Goal: Transaction & Acquisition: Purchase product/service

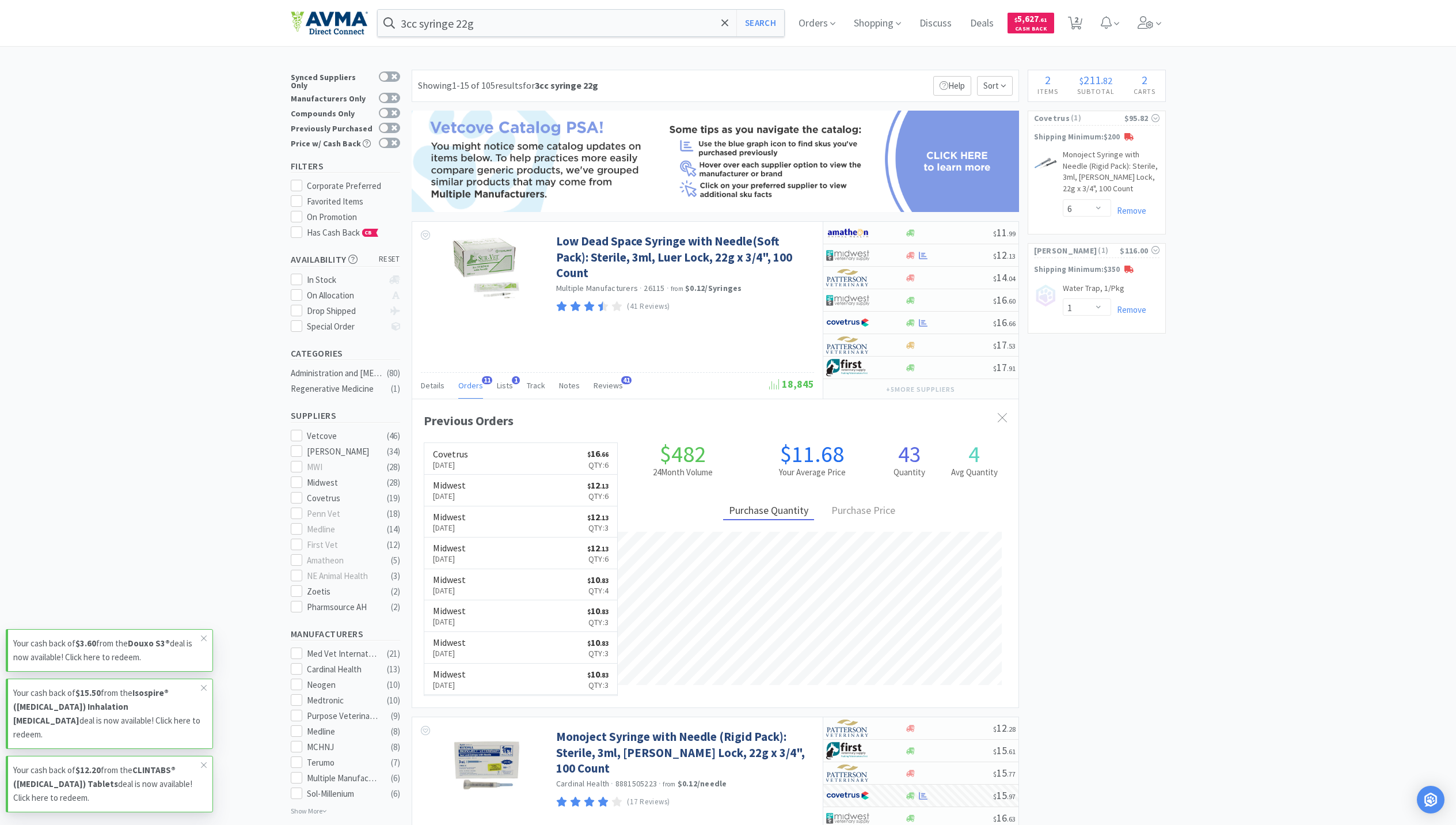
select select "6"
select select "1"
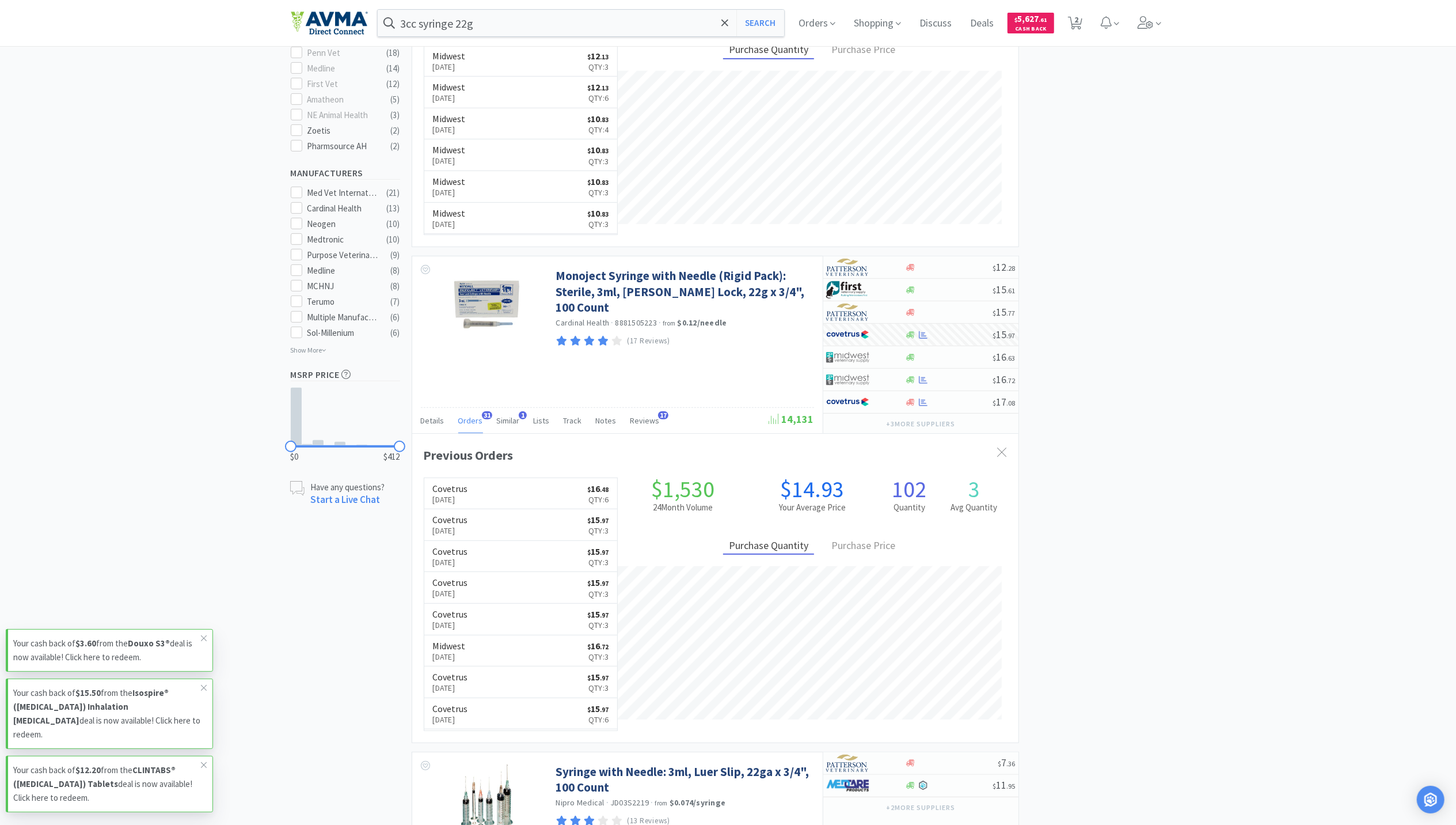
scroll to position [309, 606]
click at [1151, 19] on icon at bounding box center [1145, 22] width 16 height 12
click at [1041, 107] on span "Switch Clinics ( 2 )" at bounding box center [1079, 104] width 173 height 21
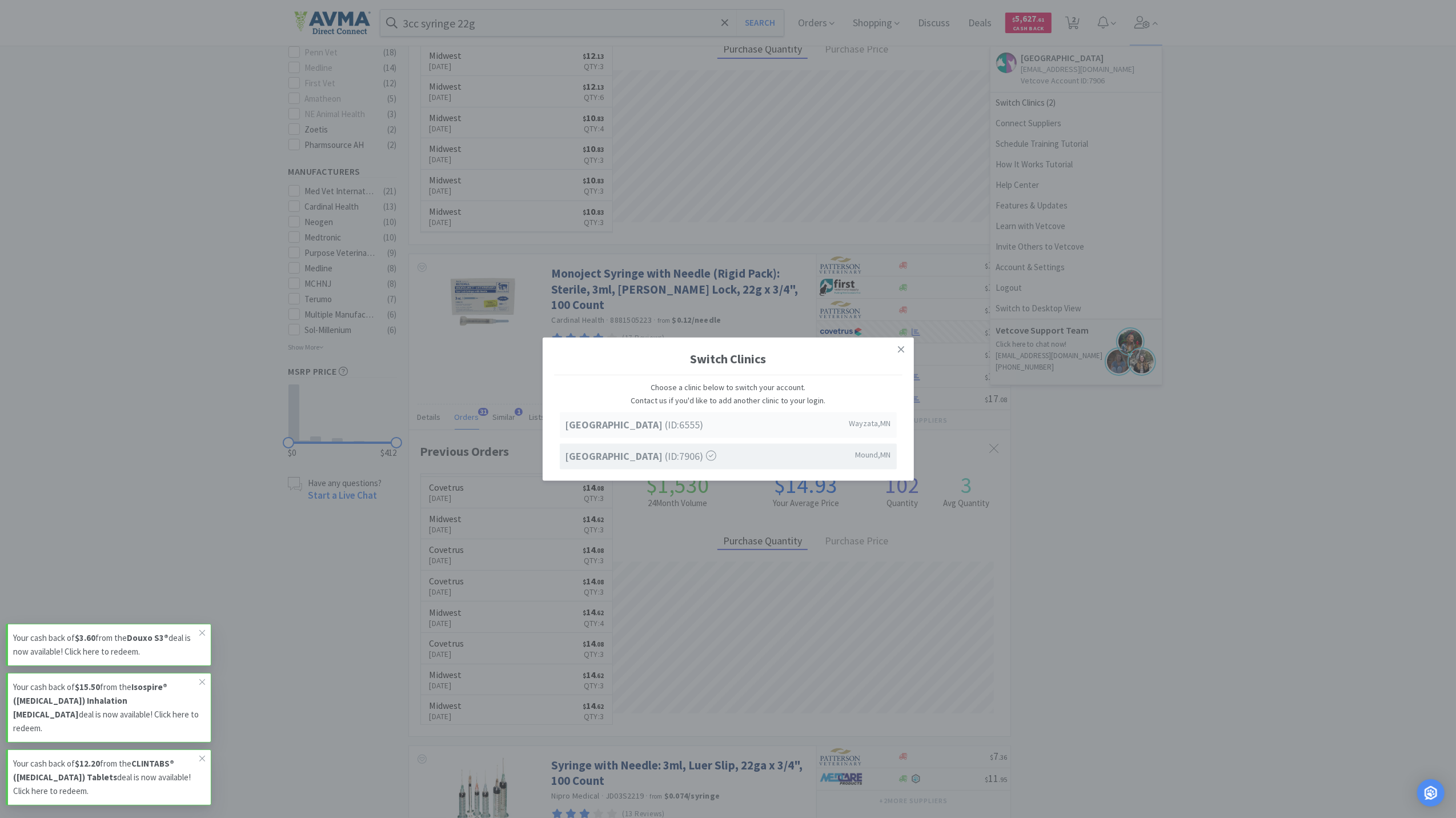
click at [665, 418] on strong "[GEOGRAPHIC_DATA]" at bounding box center [615, 425] width 100 height 13
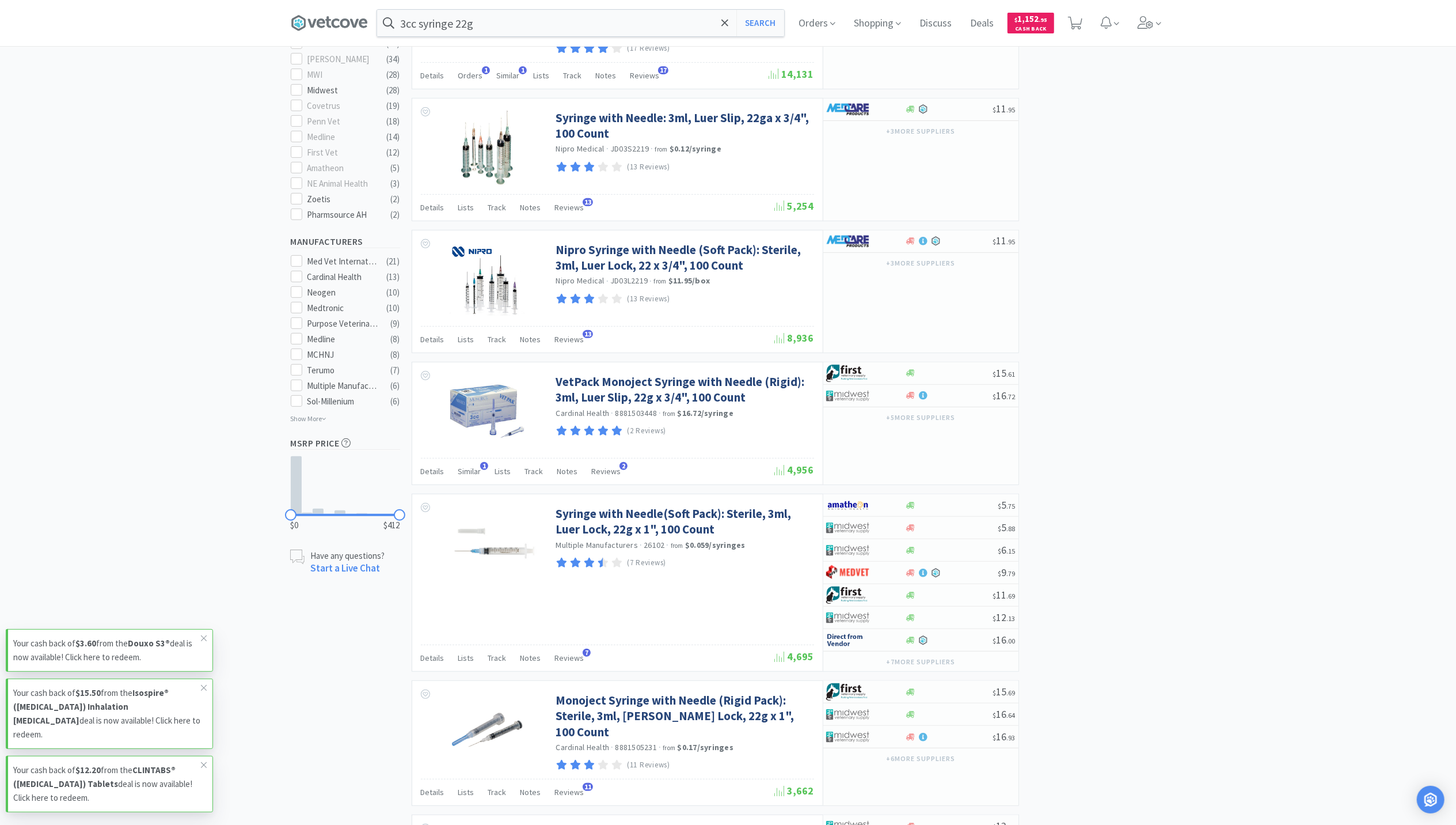
scroll to position [384, 0]
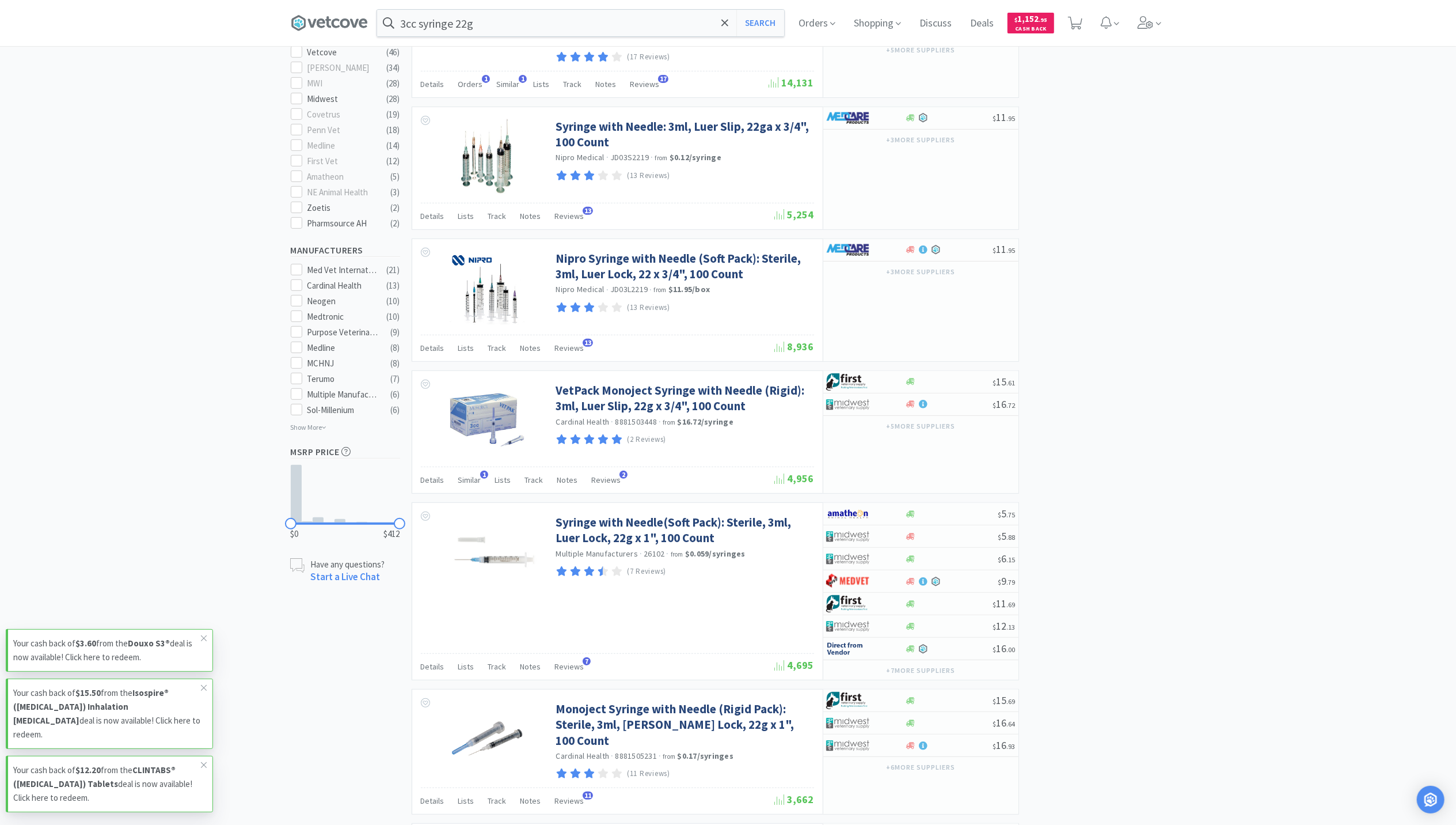
click at [277, 646] on div "× Filter Results Synced Suppliers Only Manufacturers Only Compounds Only Previo…" at bounding box center [728, 815] width 1456 height 2257
click at [1143, 10] on span at bounding box center [1149, 23] width 33 height 46
click at [665, 29] on input "3cc syringe 22g" at bounding box center [581, 23] width 407 height 27
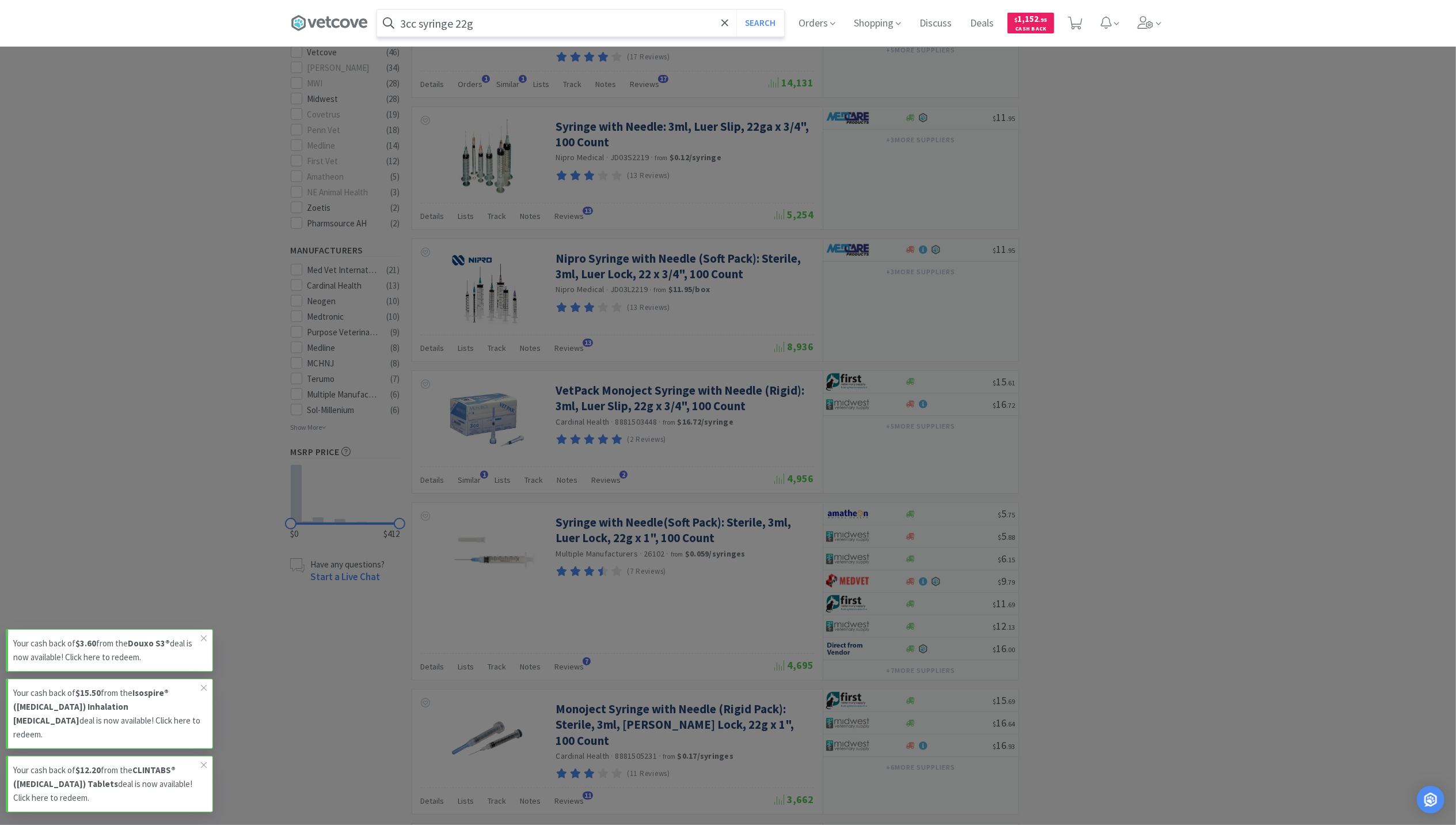
paste input "DHPP"
type input "DHPP"
click at [736, 10] on button "Search" at bounding box center [760, 23] width 48 height 27
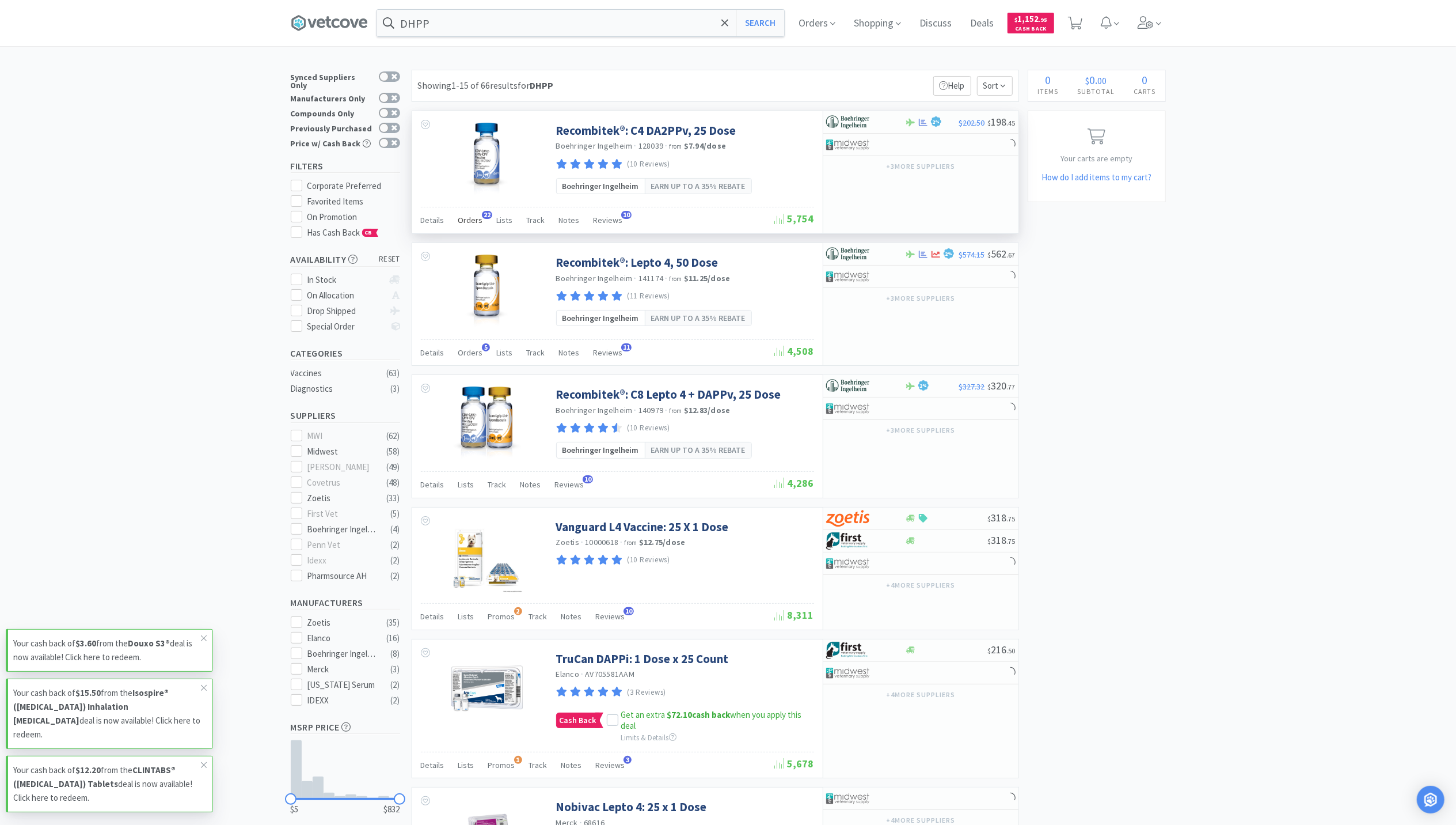
click at [466, 224] on span "Orders" at bounding box center [471, 220] width 25 height 10
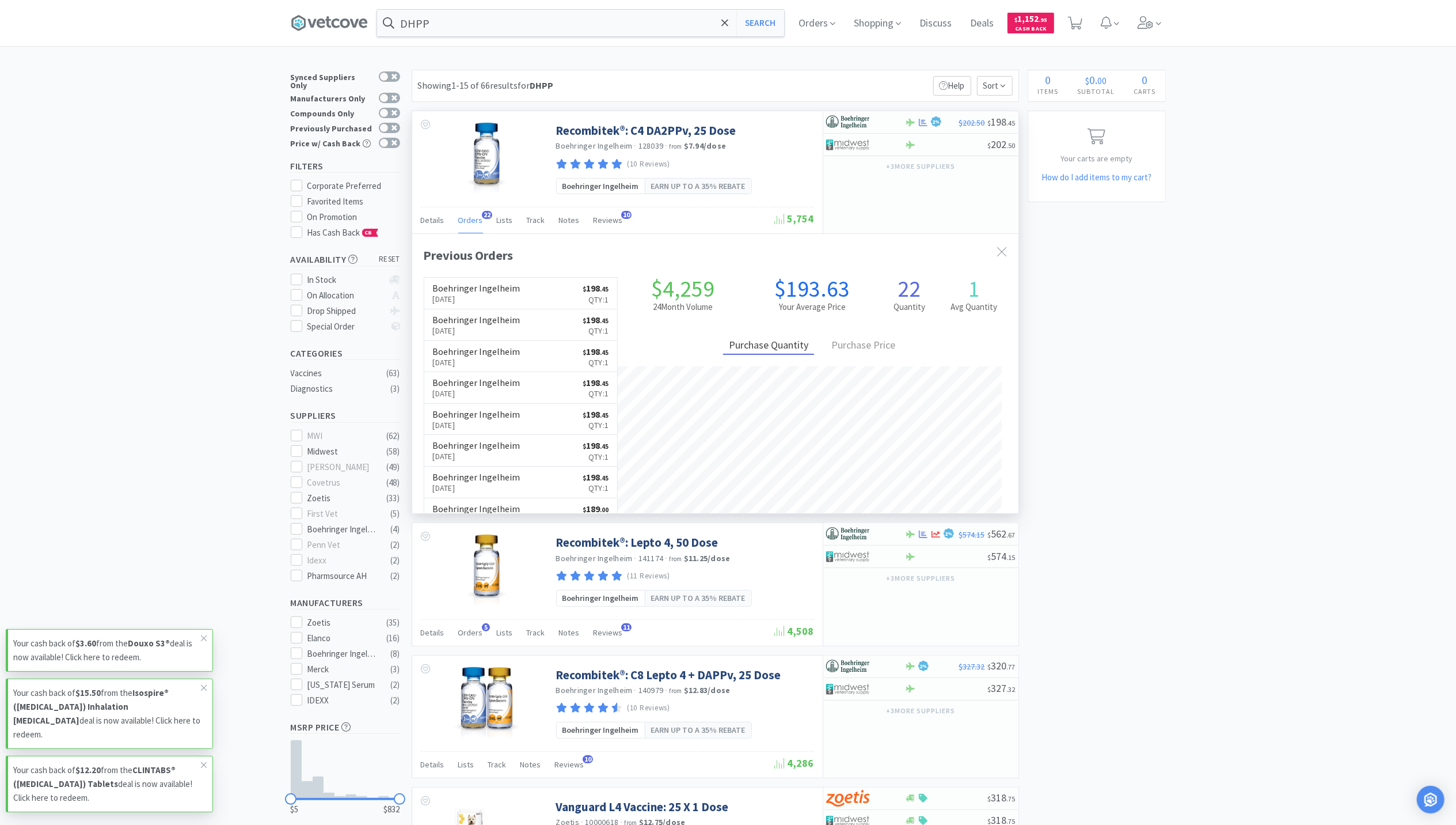
scroll to position [309, 606]
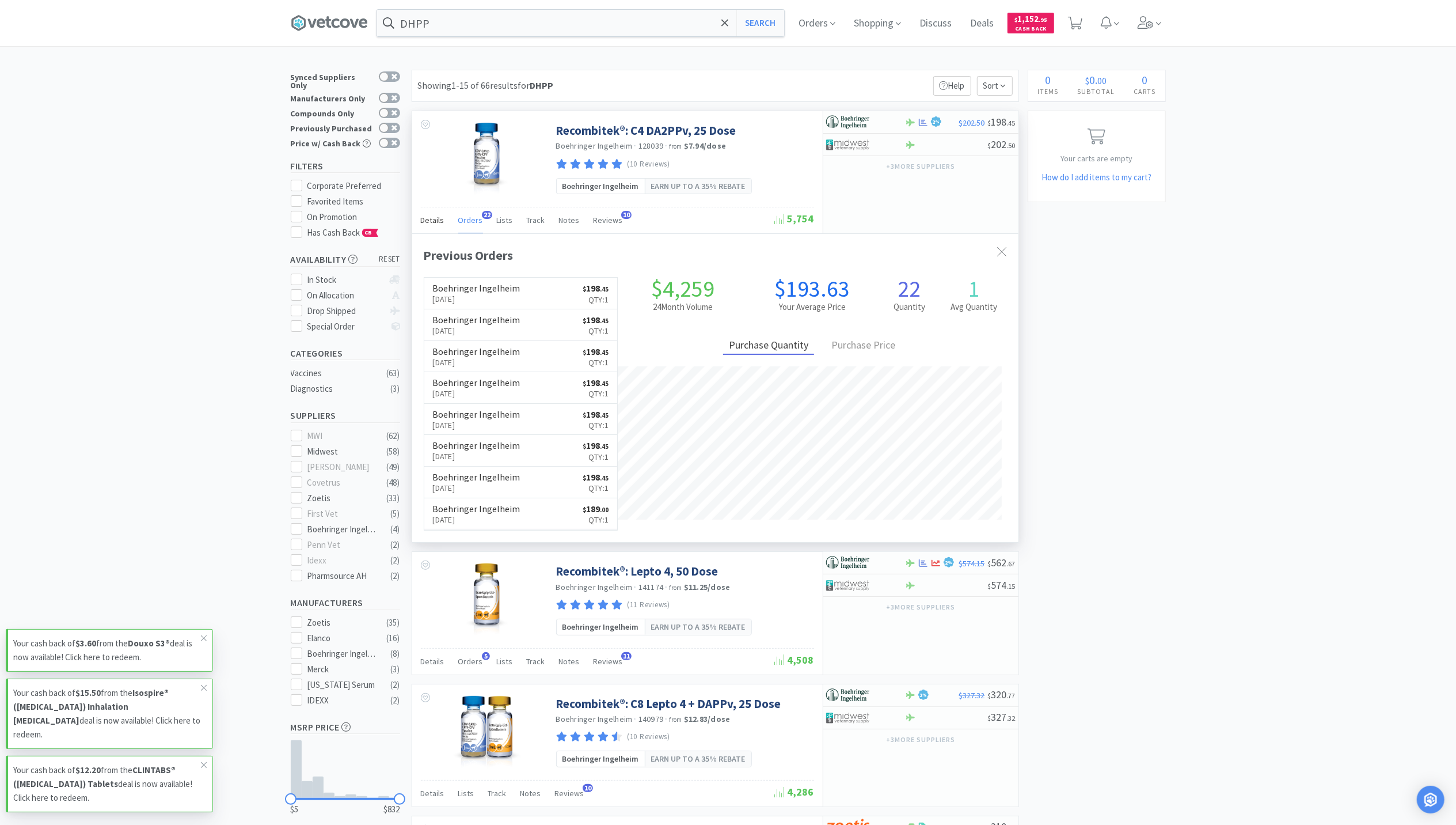
click at [440, 232] on div "Details" at bounding box center [432, 222] width 23 height 22
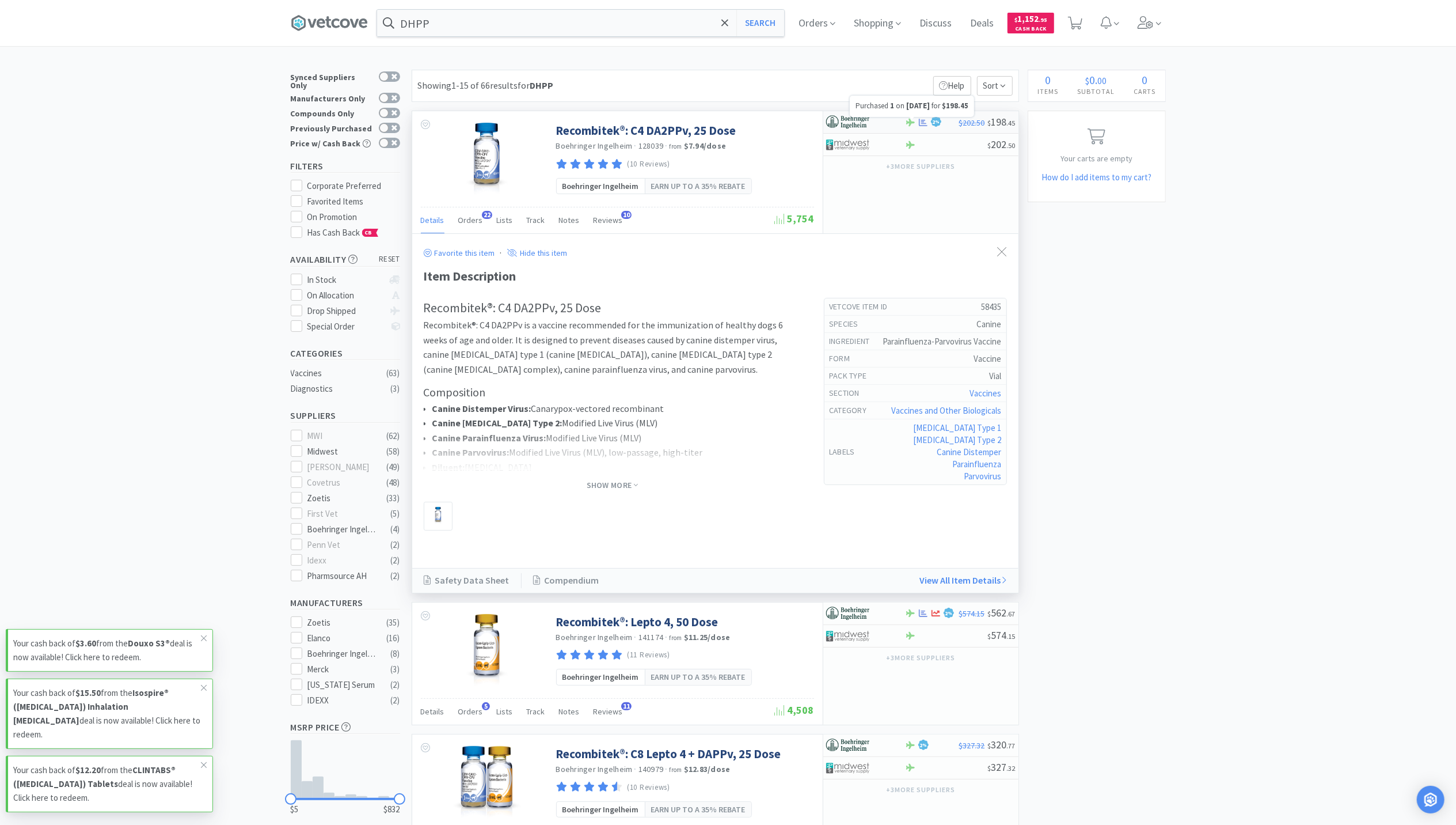
click at [925, 123] on icon at bounding box center [923, 121] width 8 height 7
select select "1"
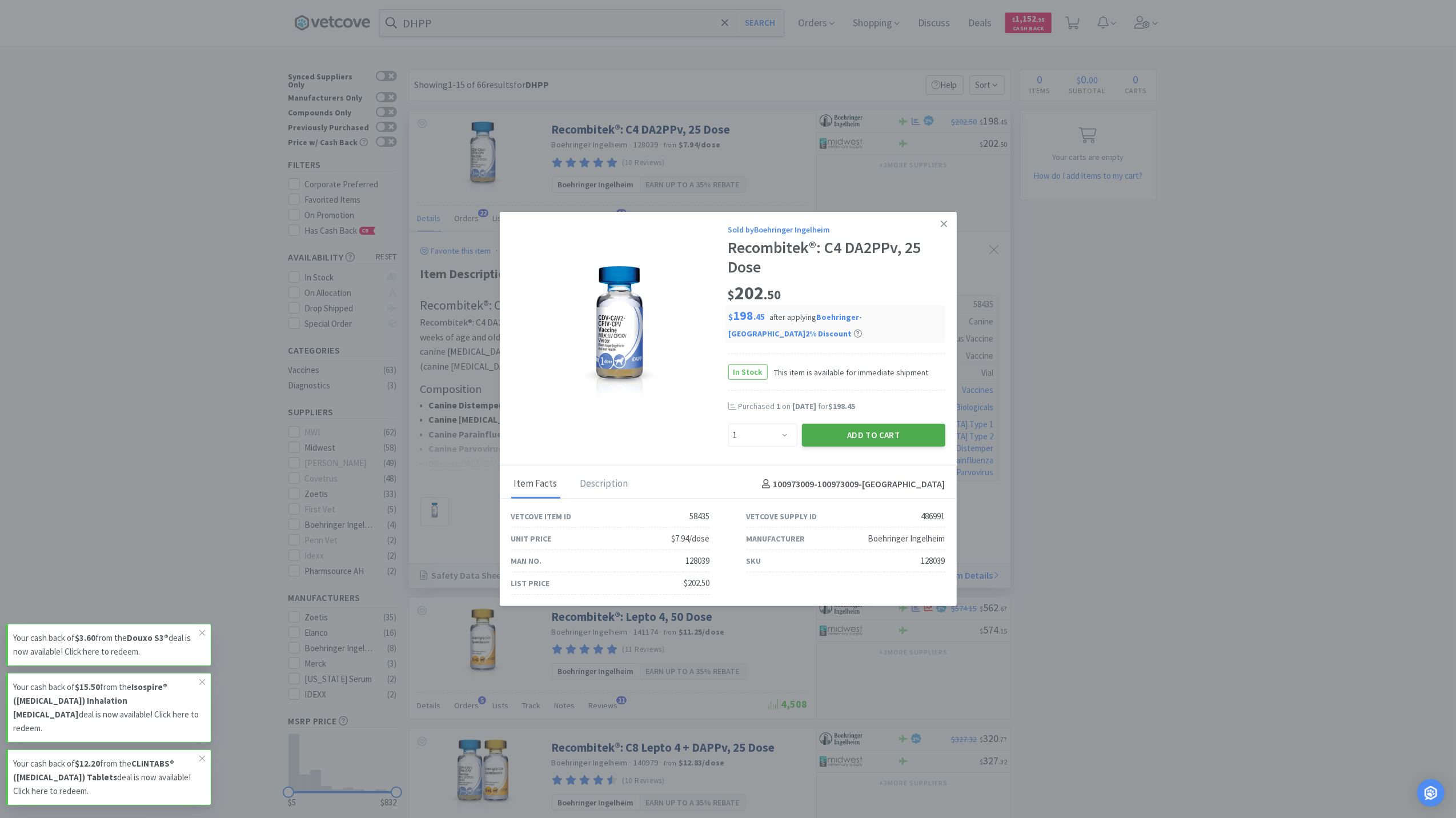
click at [871, 432] on button "Add to Cart" at bounding box center [874, 435] width 144 height 23
select select "1"
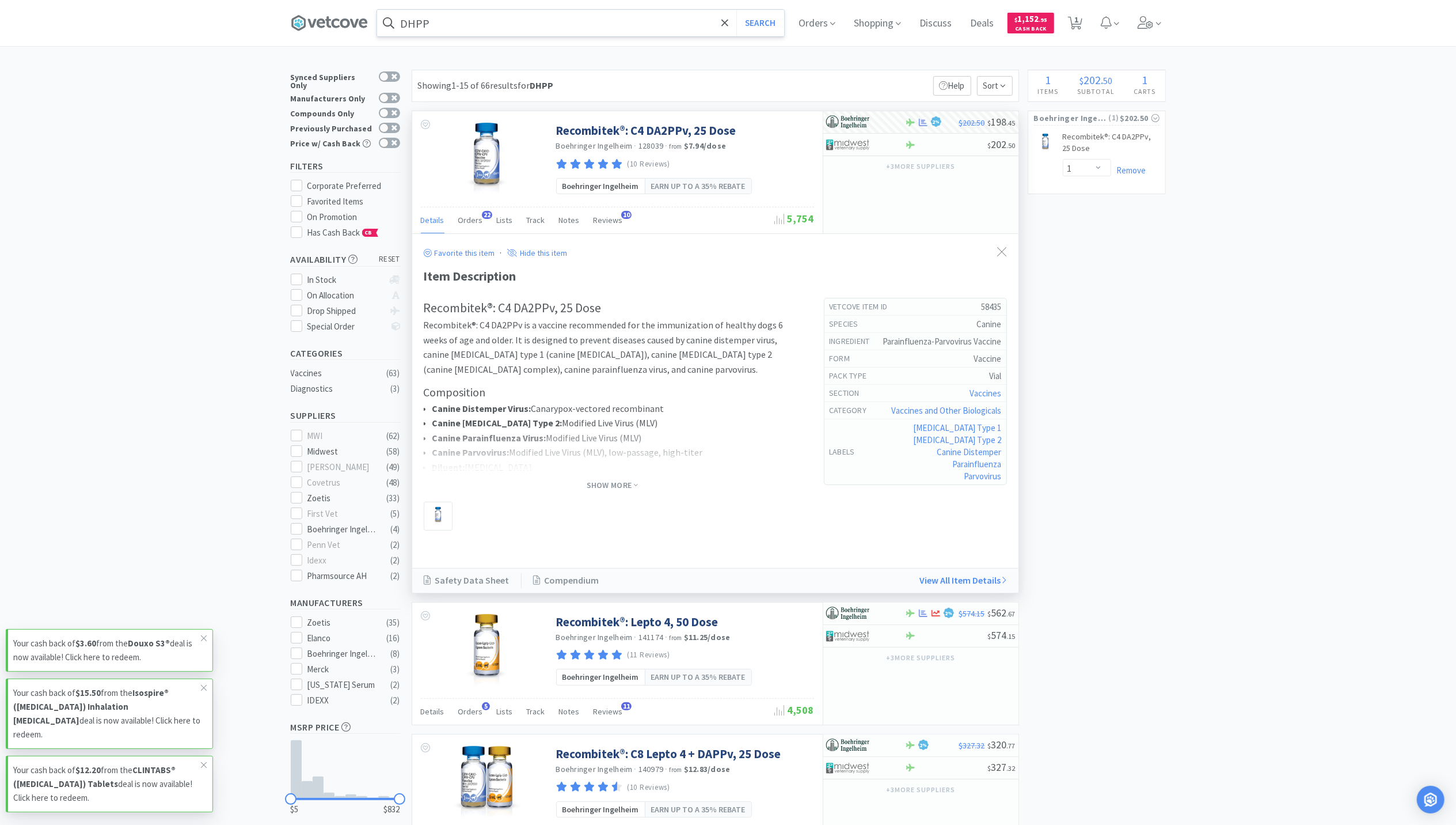
click at [399, 28] on span at bounding box center [388, 23] width 23 height 18
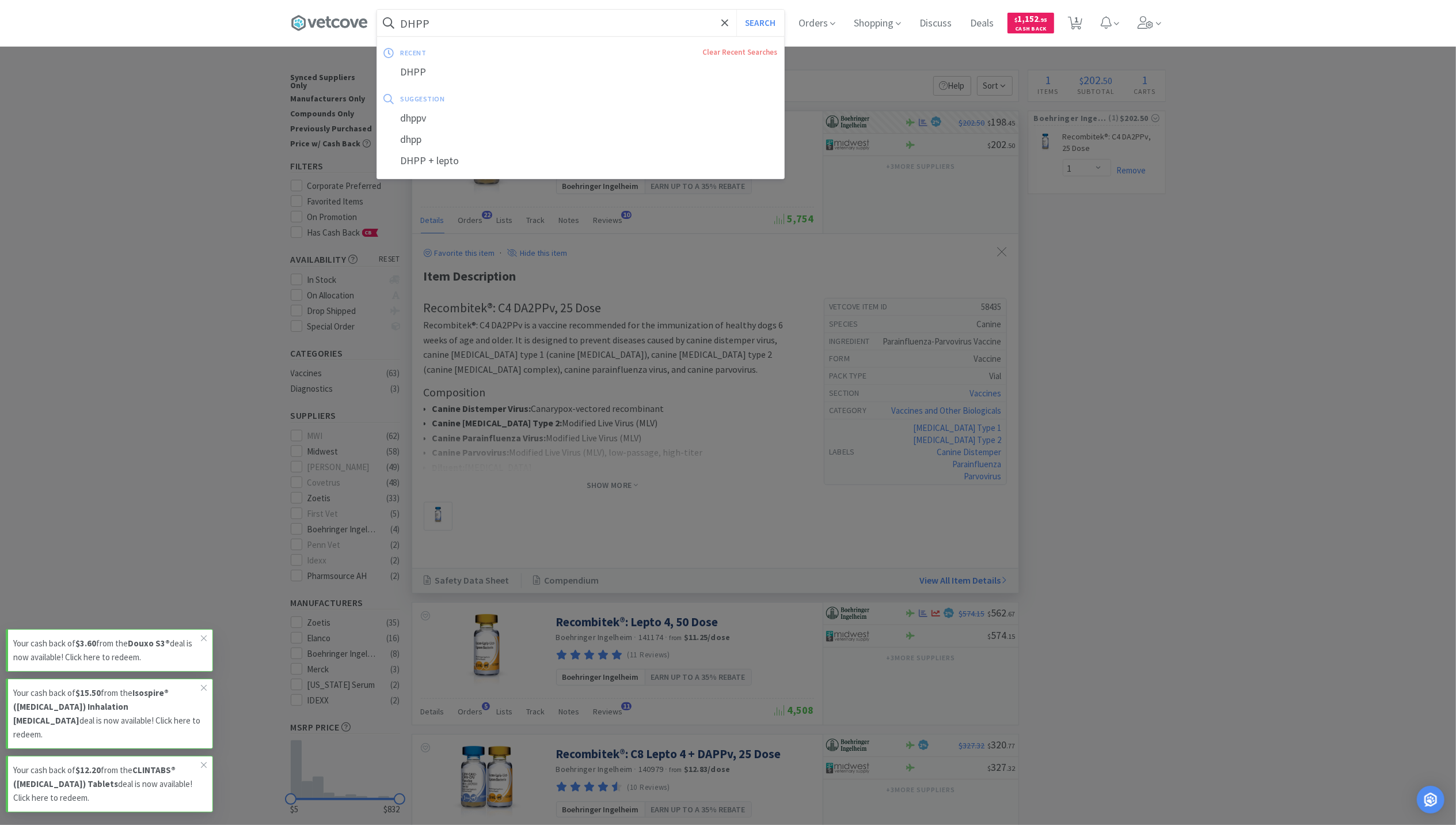
click at [436, 29] on input "DHPP" at bounding box center [581, 23] width 407 height 27
paste input "PRC"
click at [736, 10] on button "Search" at bounding box center [760, 23] width 48 height 27
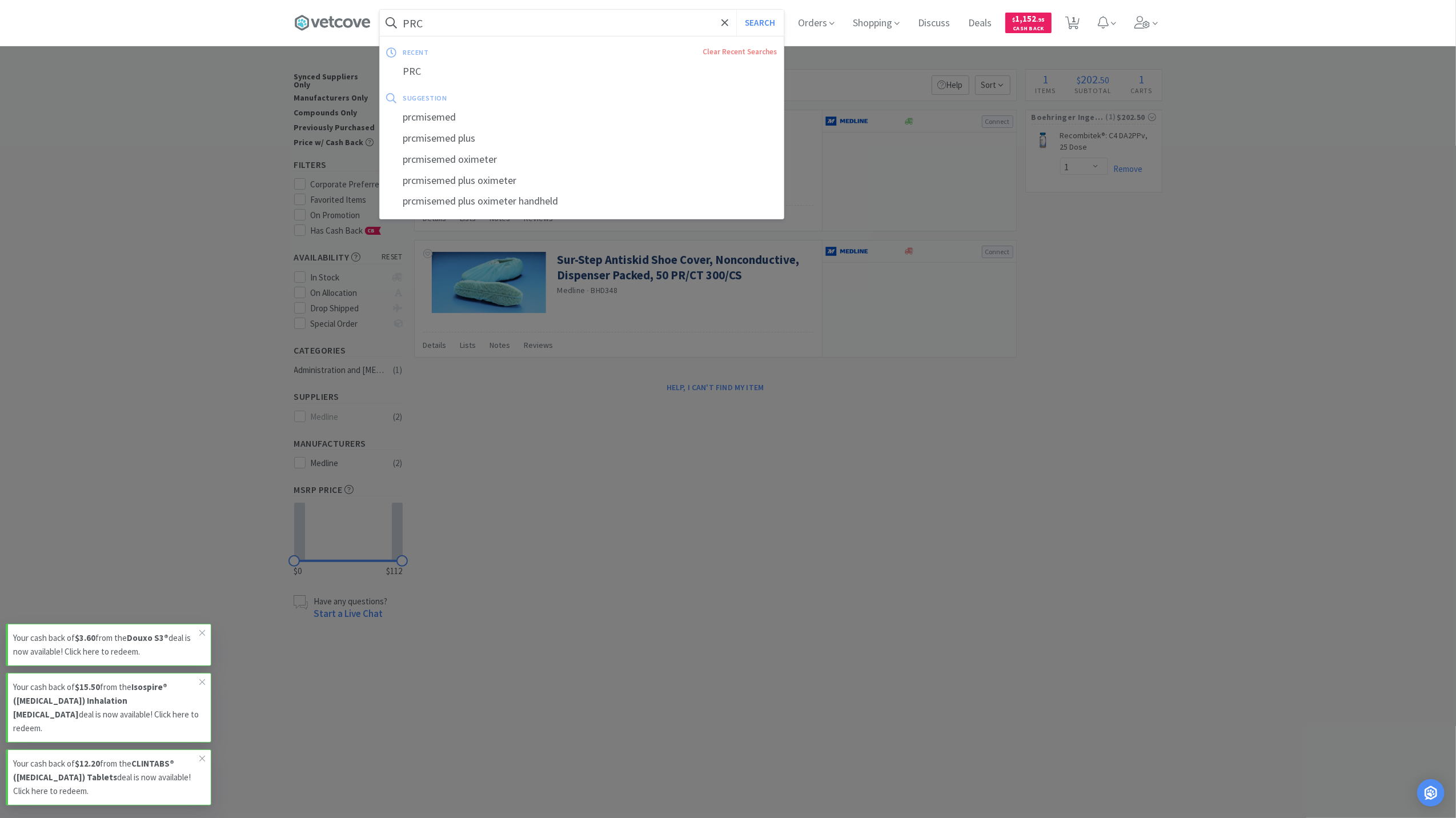
click at [450, 17] on input "PRC" at bounding box center [582, 23] width 404 height 27
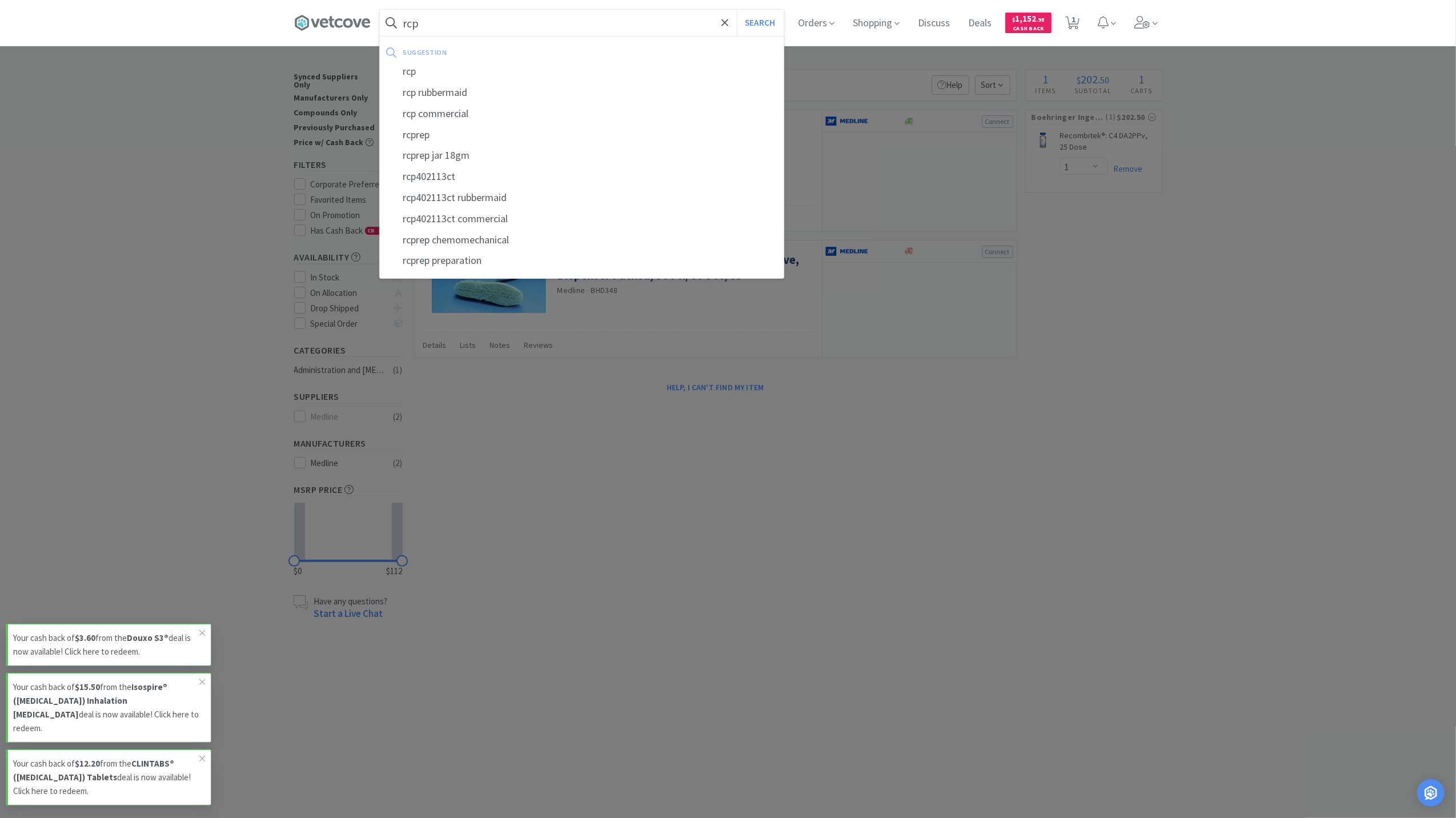
type input "rcp"
click at [736, 10] on button "Search" at bounding box center [760, 23] width 47 height 27
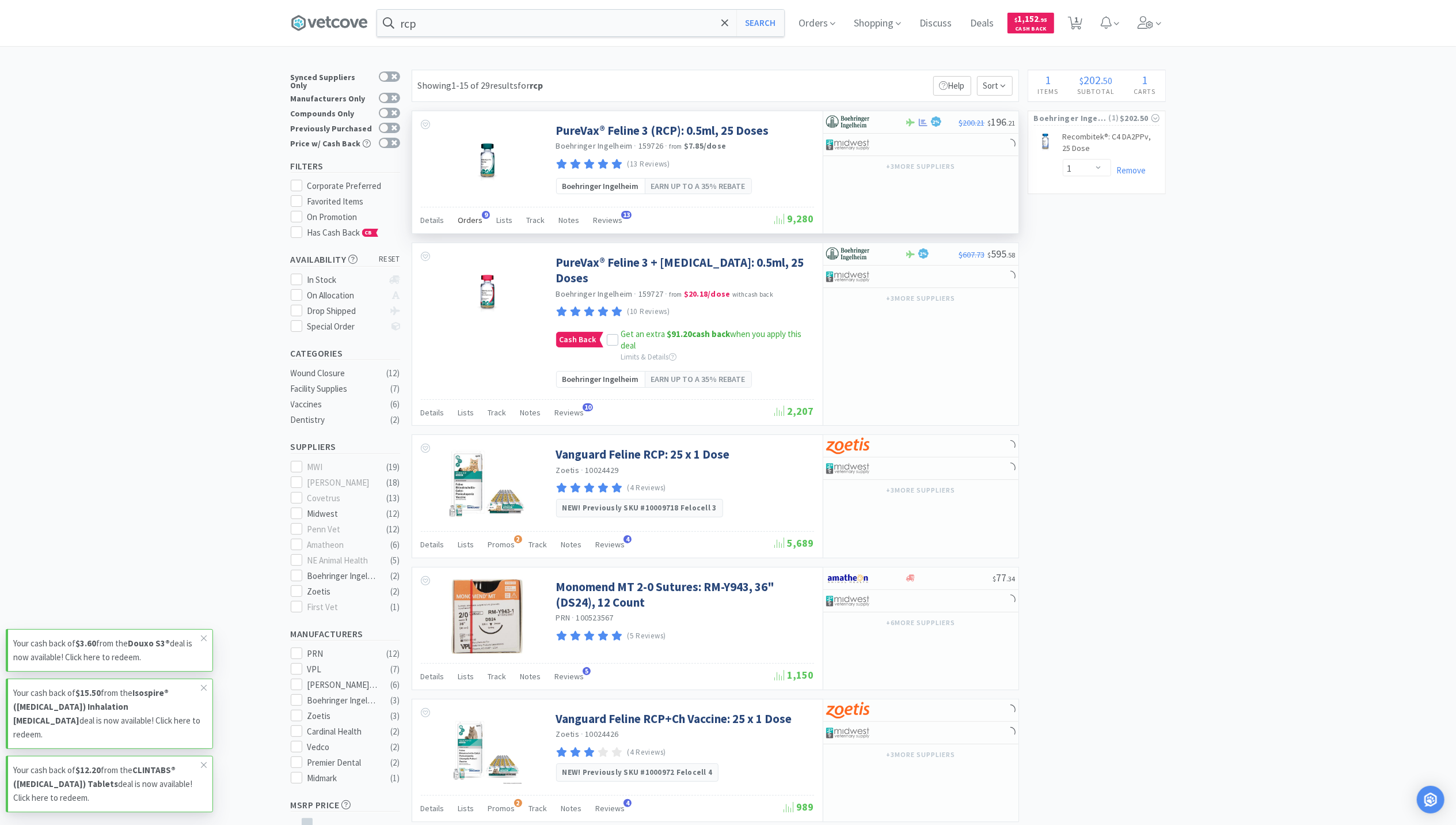
click at [468, 228] on div "Orders 9" at bounding box center [471, 222] width 25 height 22
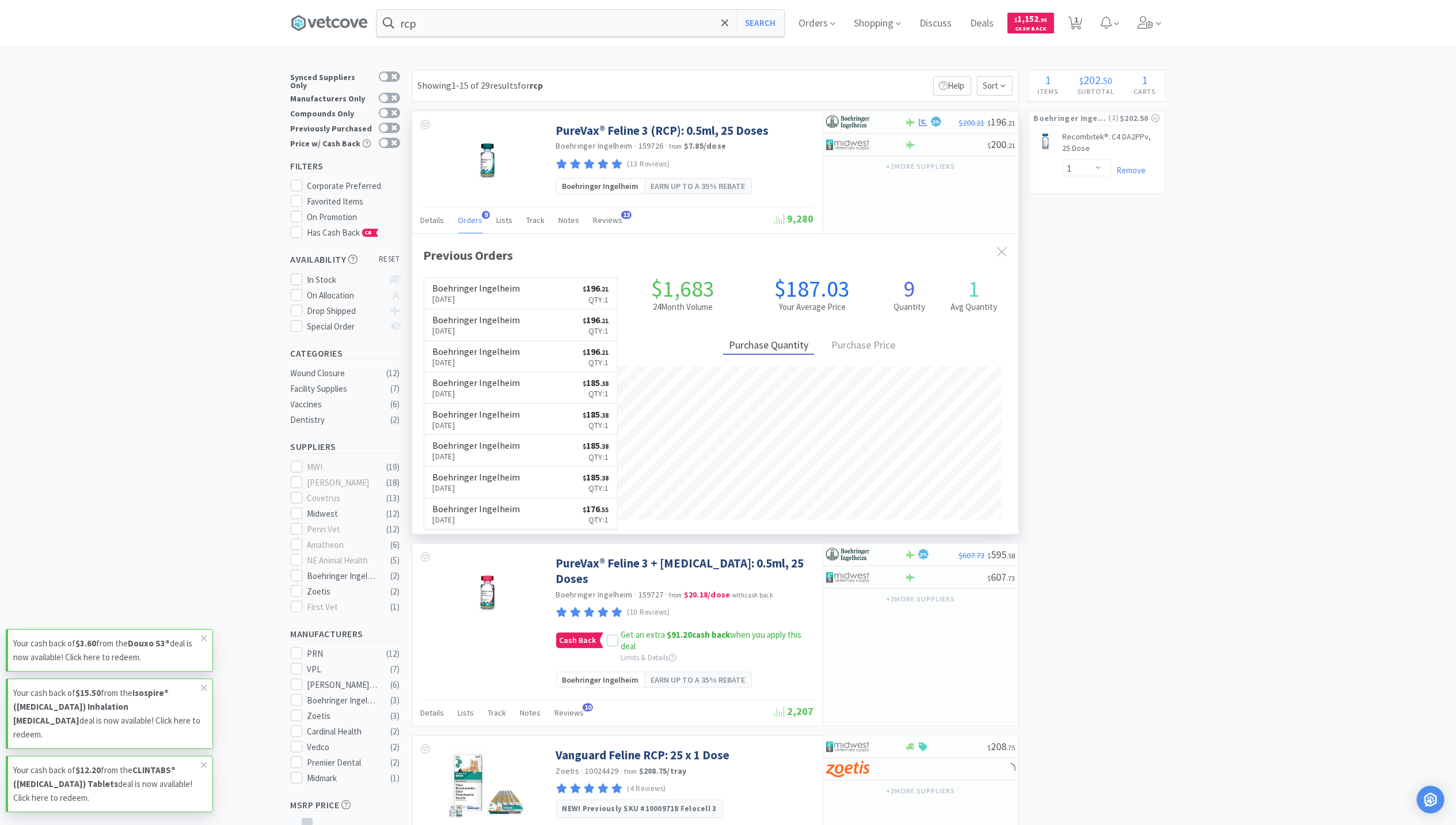
scroll to position [309, 606]
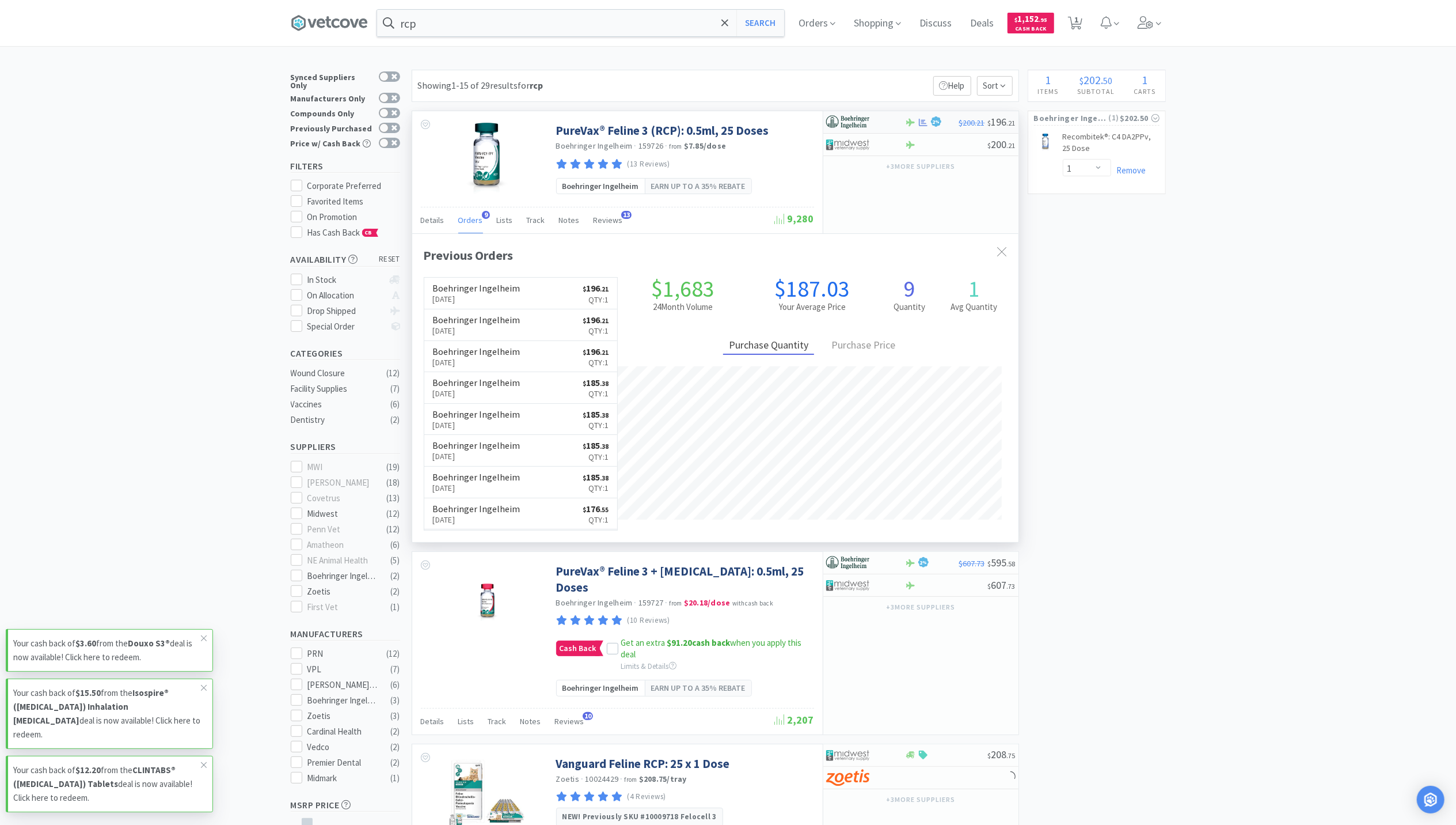
click at [924, 129] on div "2 %" at bounding box center [932, 122] width 54 height 14
select select "1"
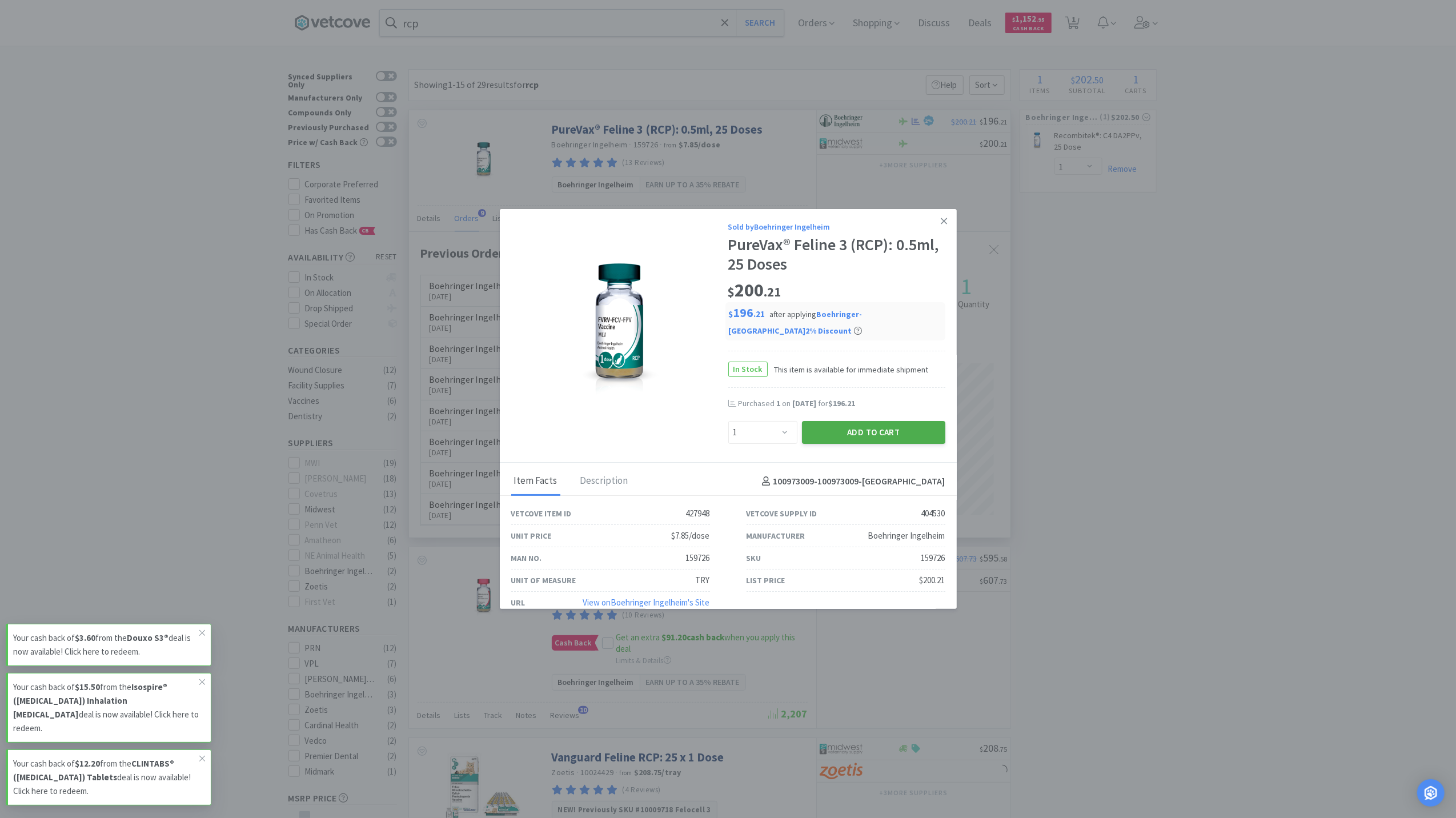
click at [885, 431] on button "Add to Cart" at bounding box center [874, 432] width 144 height 23
select select "1"
